Goal: Task Accomplishment & Management: Complete application form

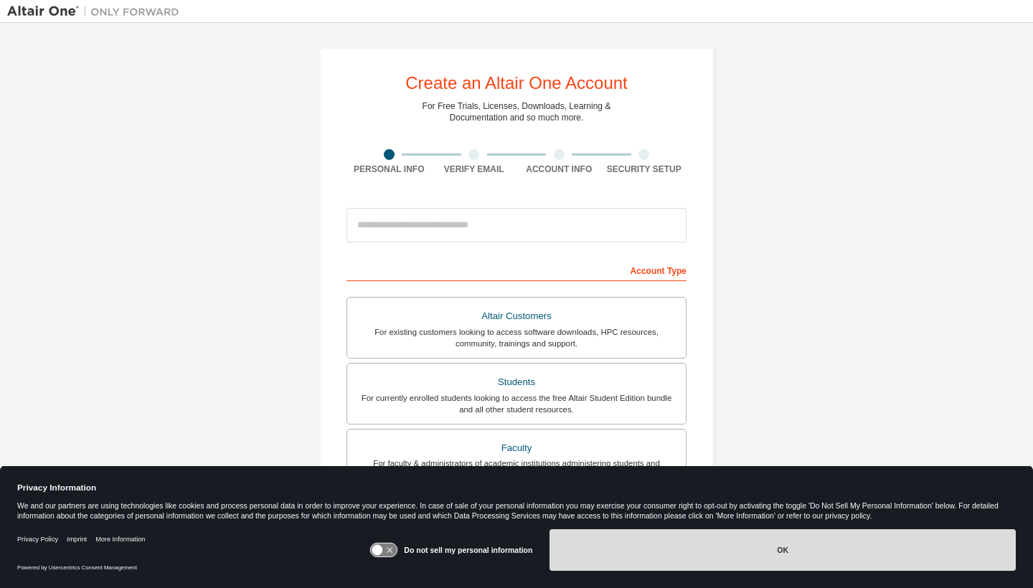
click at [636, 550] on button "OK" at bounding box center [783, 550] width 466 height 42
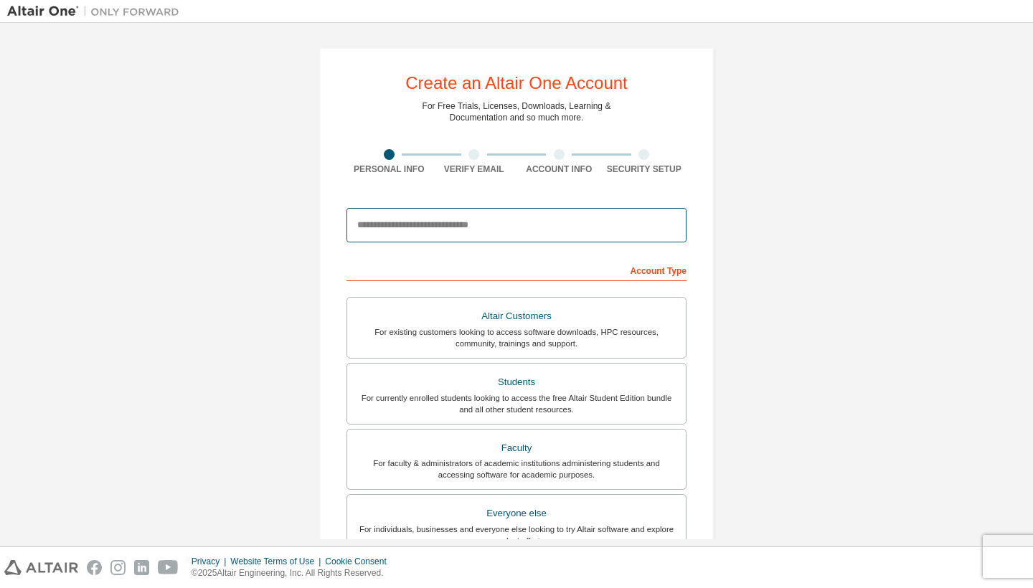
click at [622, 231] on input "email" at bounding box center [517, 225] width 340 height 34
type input "**********"
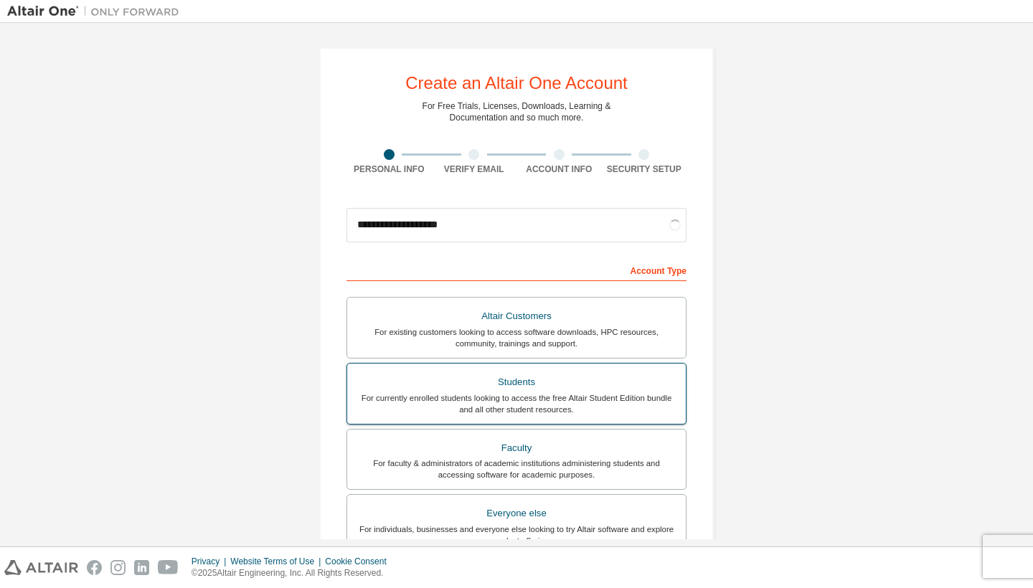
click at [611, 396] on div "For currently enrolled students looking to access the free Altair Student Editi…" at bounding box center [516, 403] width 321 height 23
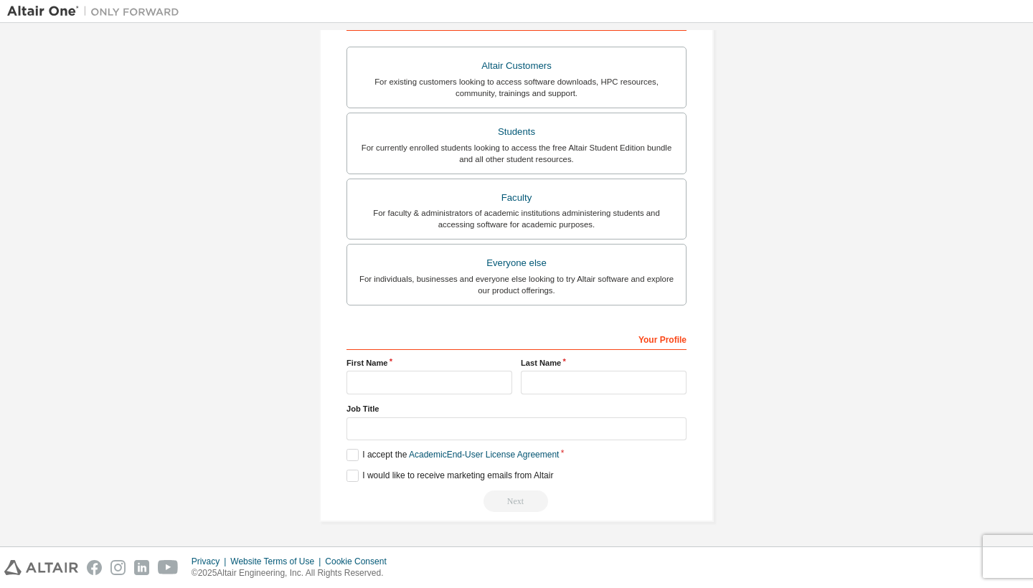
scroll to position [255, 0]
type input "****"
type input "*******"
click at [254, 1] on div at bounding box center [601, 11] width 829 height 22
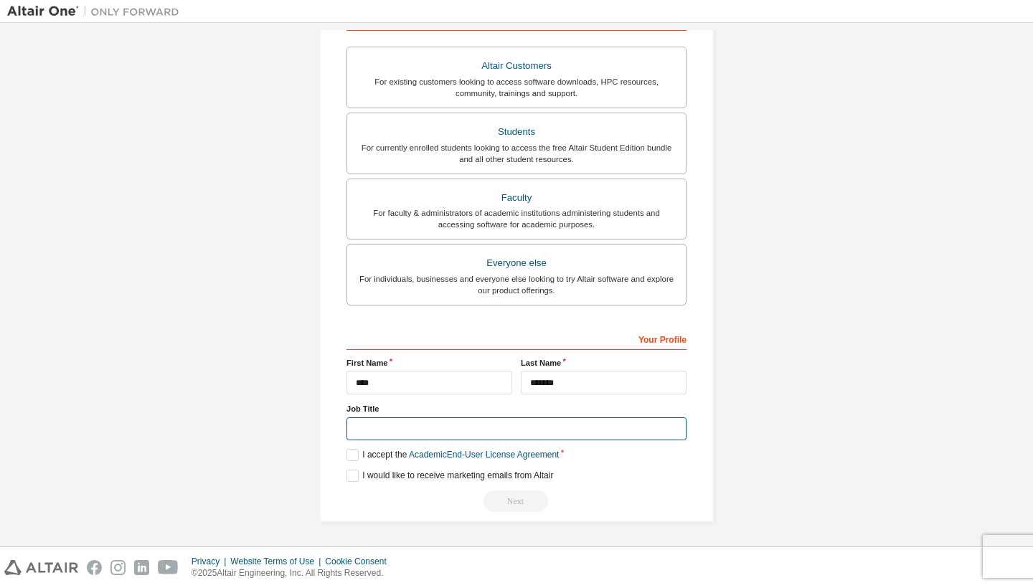
click at [579, 428] on input "text" at bounding box center [517, 430] width 340 height 24
click at [352, 456] on label "I accept the Academic End-User License Agreement" at bounding box center [453, 455] width 212 height 12
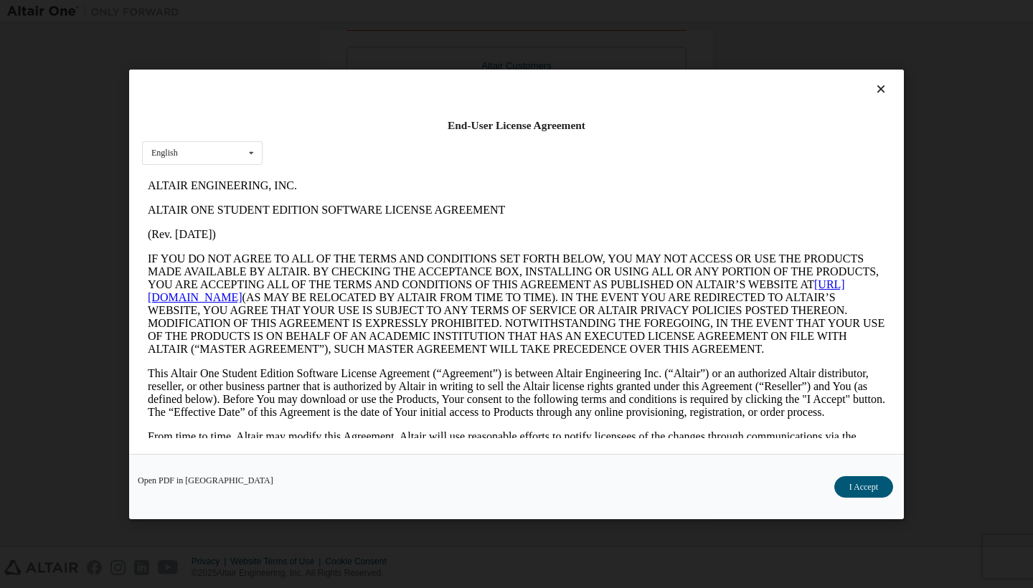
scroll to position [0, 0]
click at [861, 481] on button "I Accept" at bounding box center [863, 487] width 59 height 22
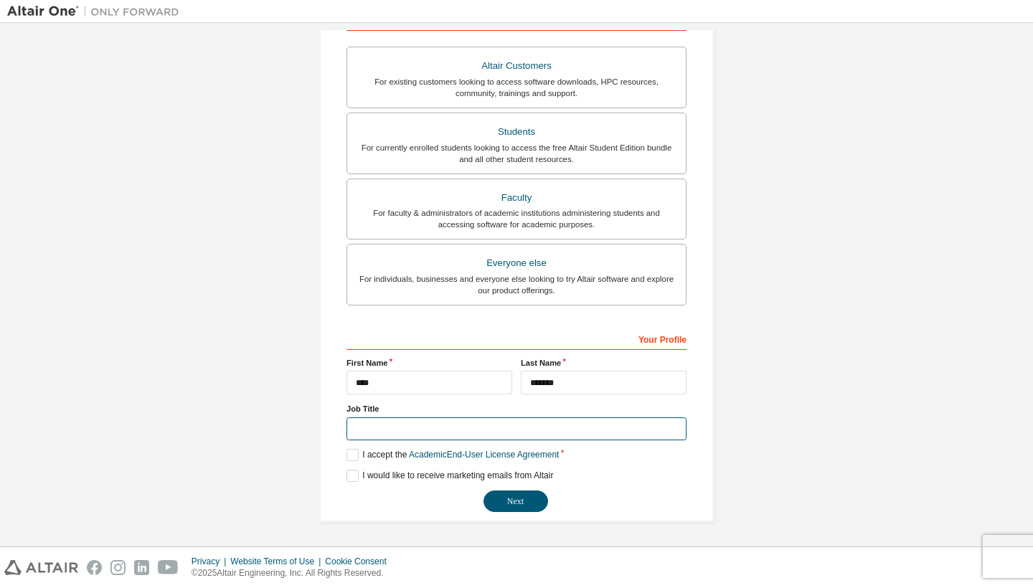
click at [555, 422] on input "text" at bounding box center [517, 430] width 340 height 24
type input "*******"
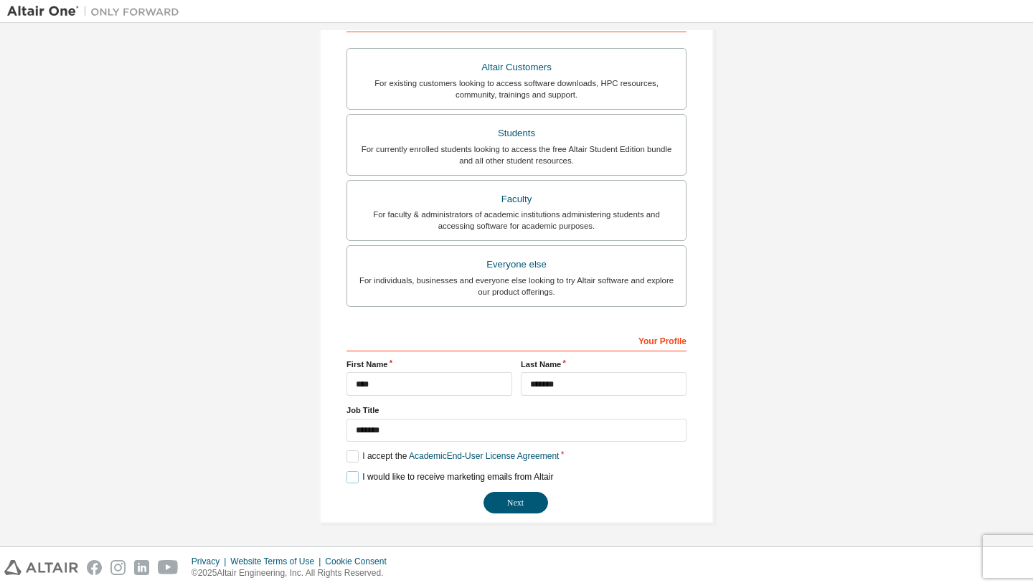
click at [347, 478] on label "I would like to receive marketing emails from Altair" at bounding box center [450, 477] width 207 height 12
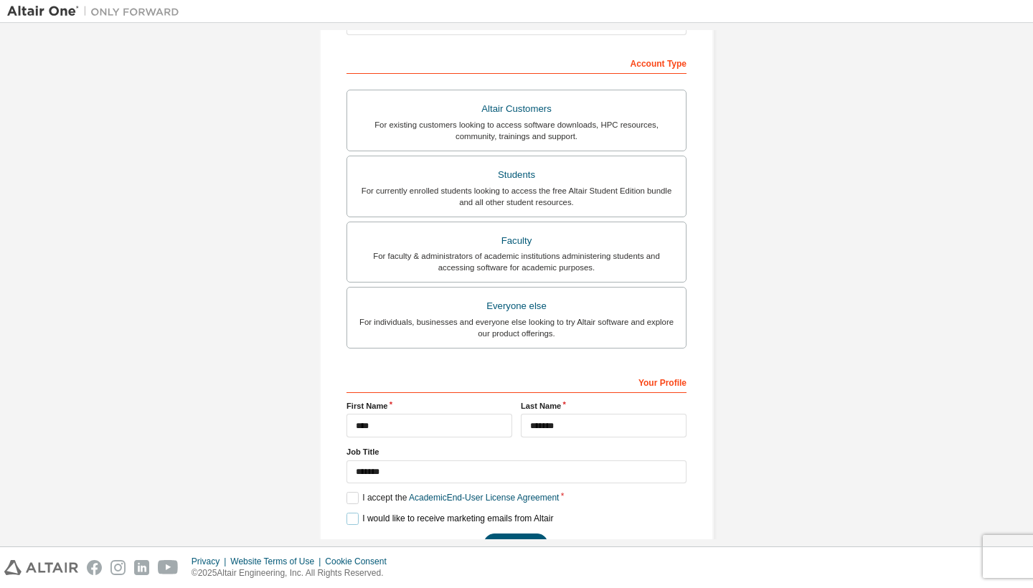
scroll to position [239, 0]
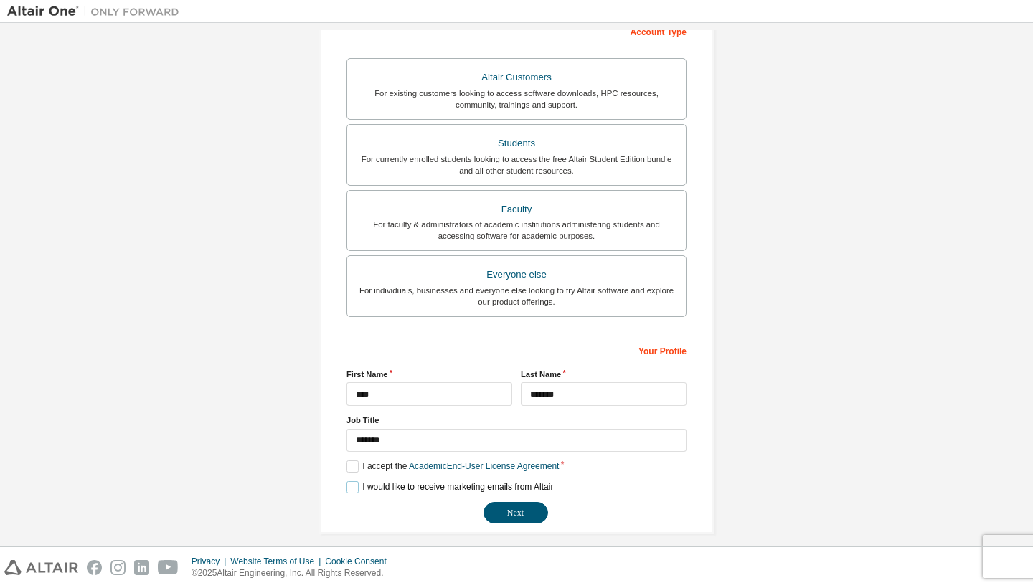
click at [347, 482] on label "I would like to receive marketing emails from Altair" at bounding box center [450, 487] width 207 height 12
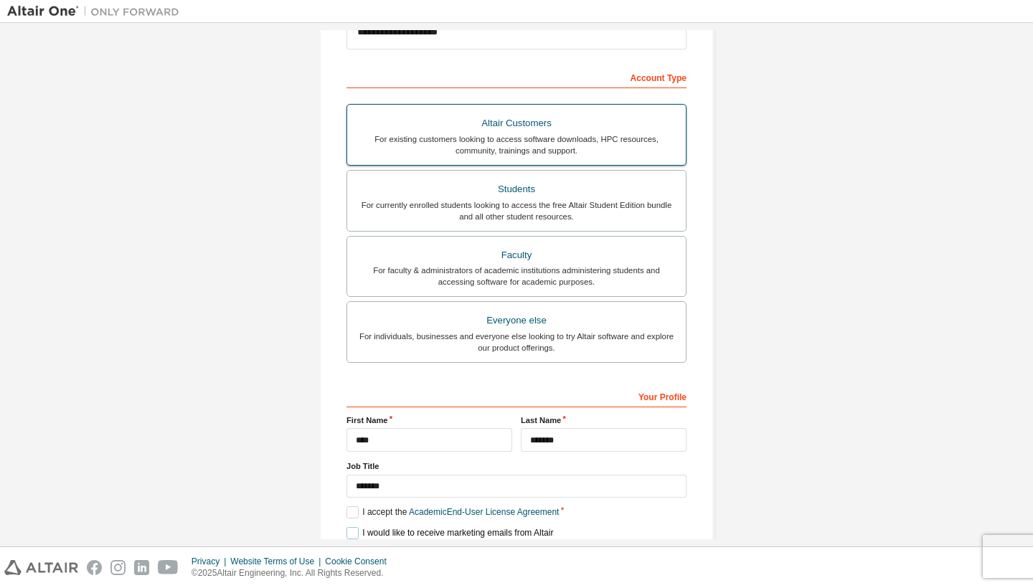
scroll to position [232, 0]
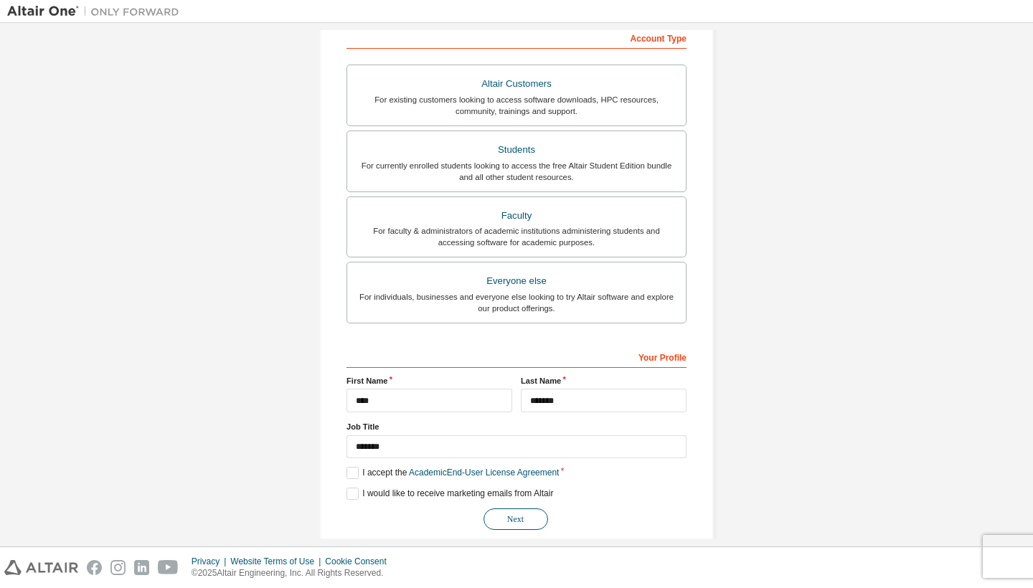
click at [520, 525] on button "Next" at bounding box center [516, 520] width 65 height 22
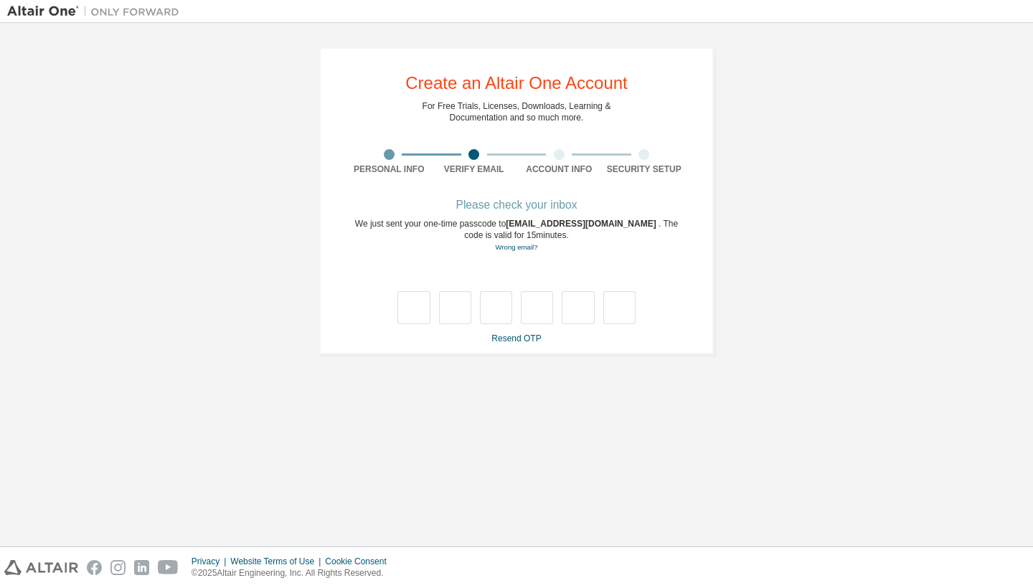
scroll to position [0, 0]
type input "*"
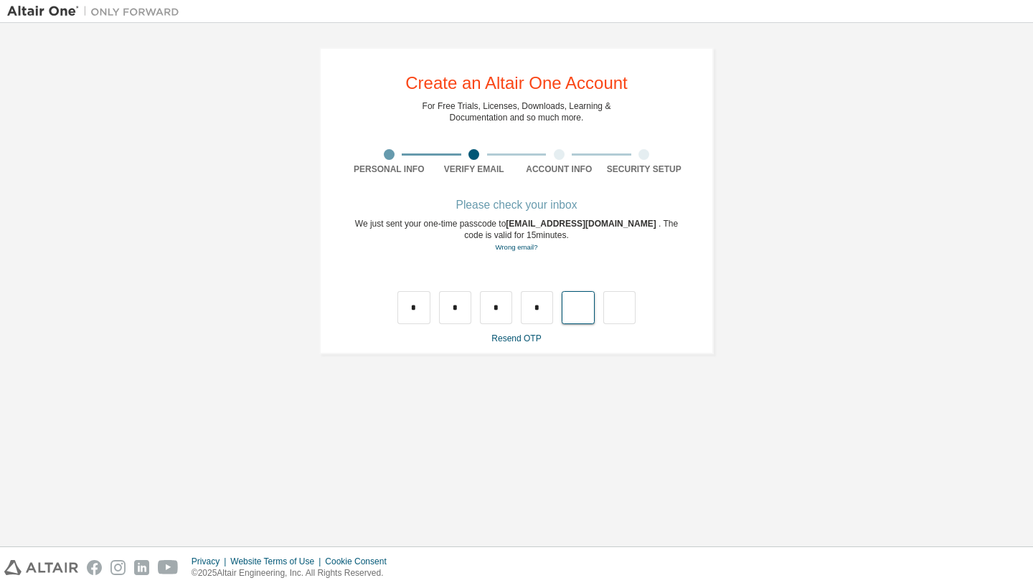
type input "*"
